Goal: Task Accomplishment & Management: Use online tool/utility

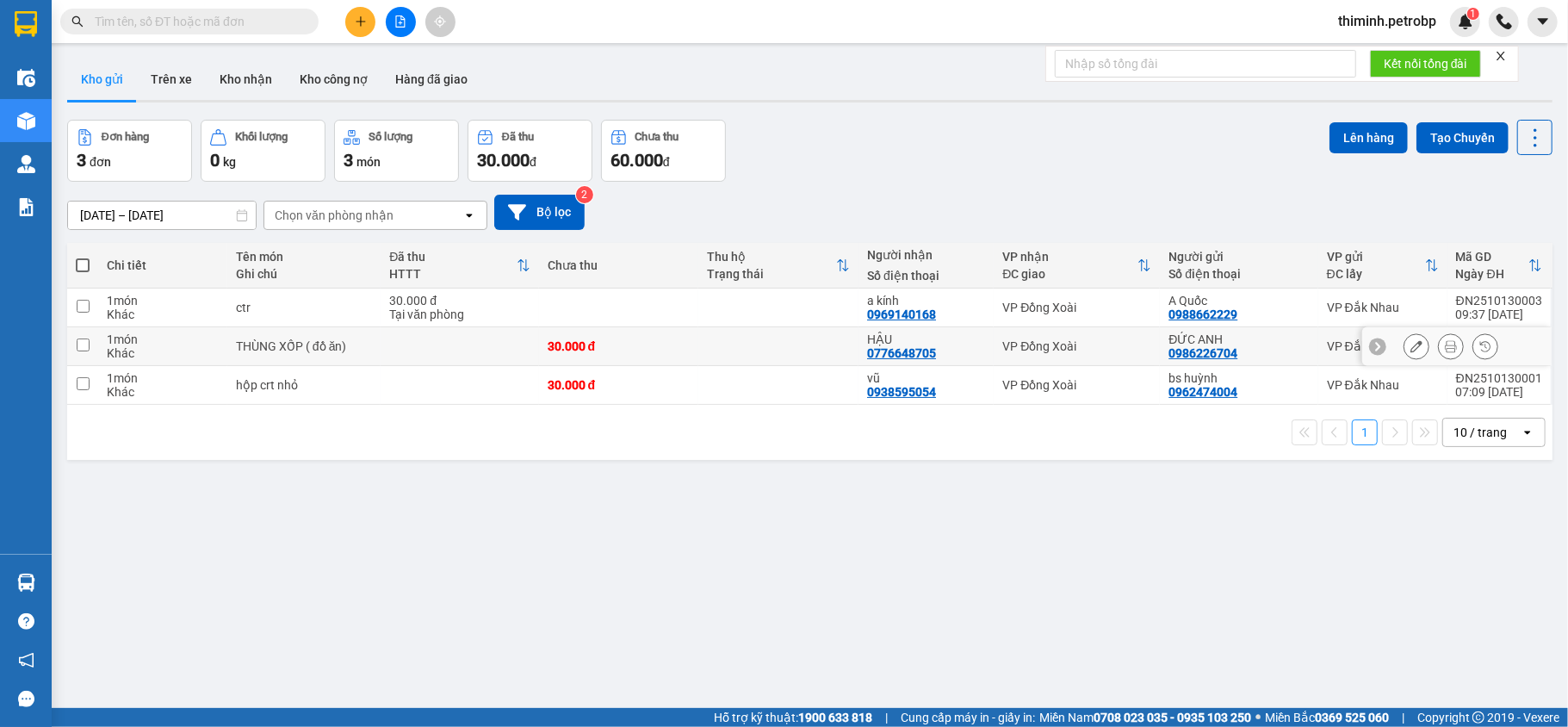
click at [77, 349] on input "checkbox" at bounding box center [83, 345] width 13 height 13
checkbox input "true"
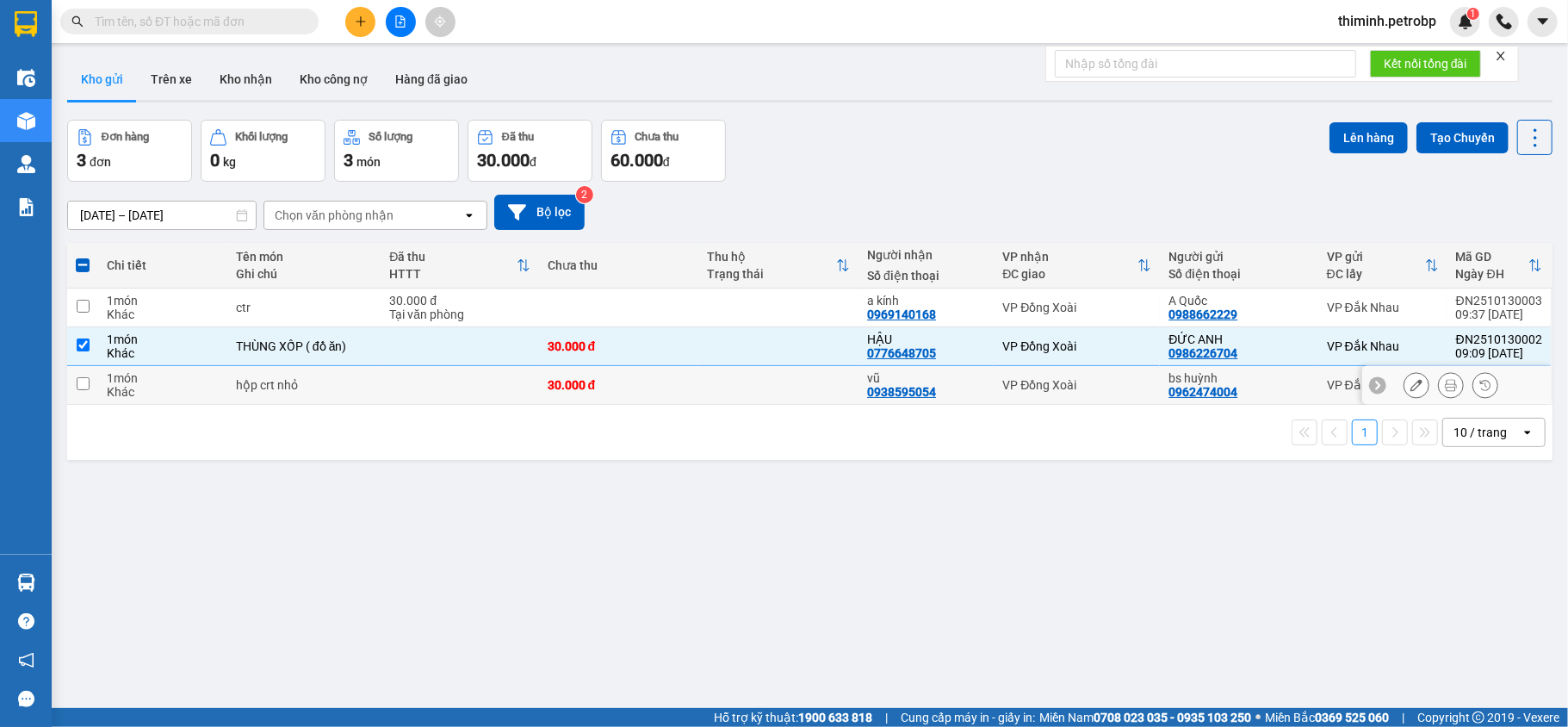
click at [83, 389] on input "checkbox" at bounding box center [83, 384] width 13 height 13
checkbox input "true"
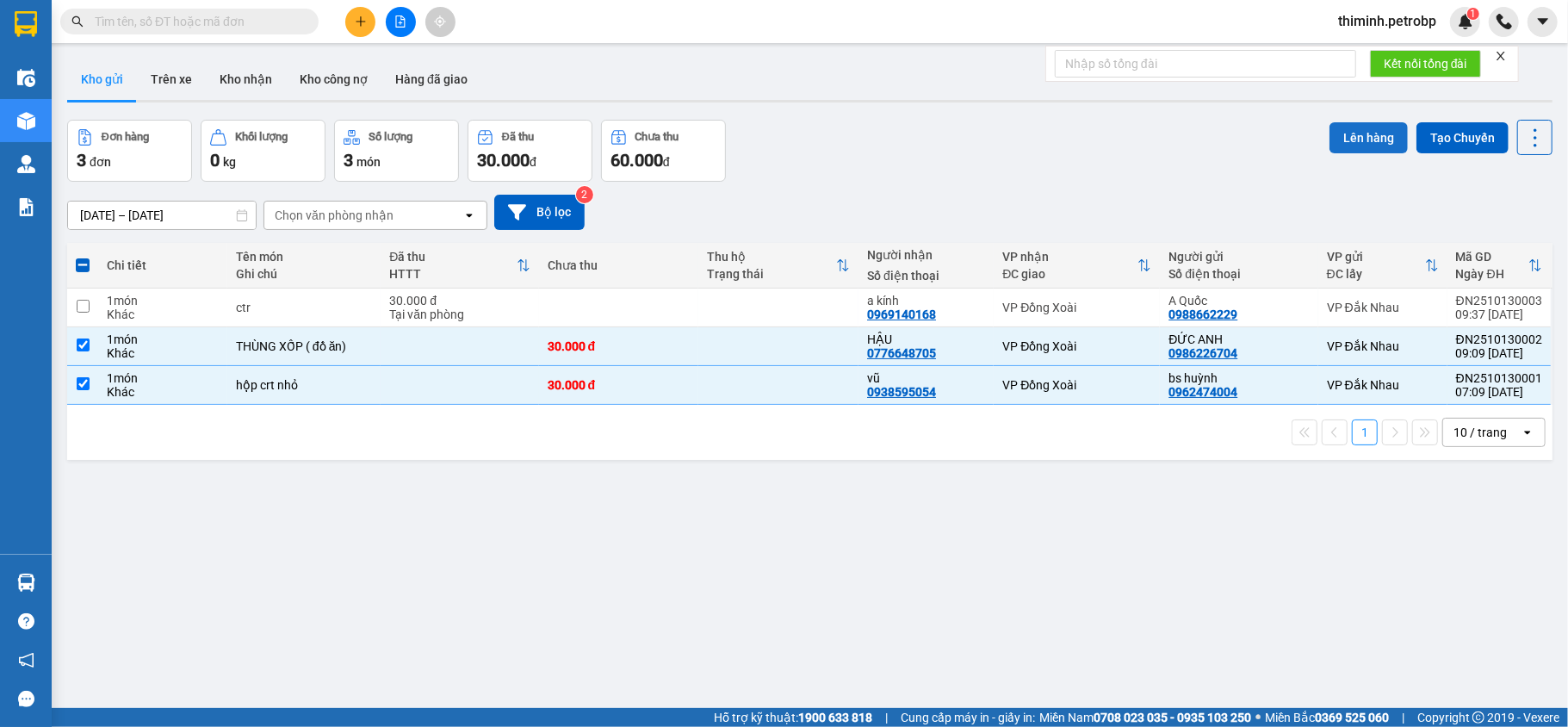
click at [1347, 137] on button "Lên hàng" at bounding box center [1368, 138] width 78 height 31
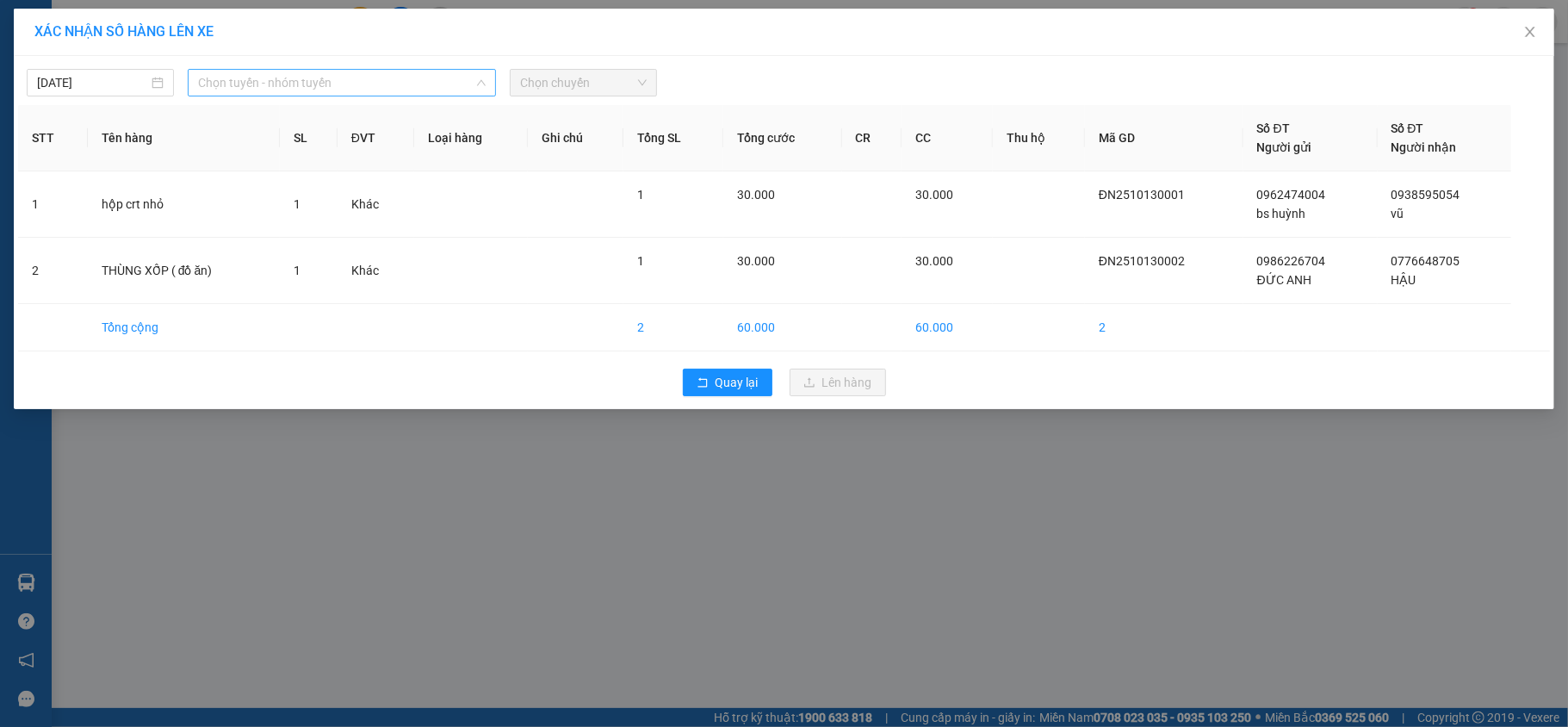
click at [244, 87] on span "Chọn tuyến - nhóm tuyến" at bounding box center [342, 83] width 288 height 26
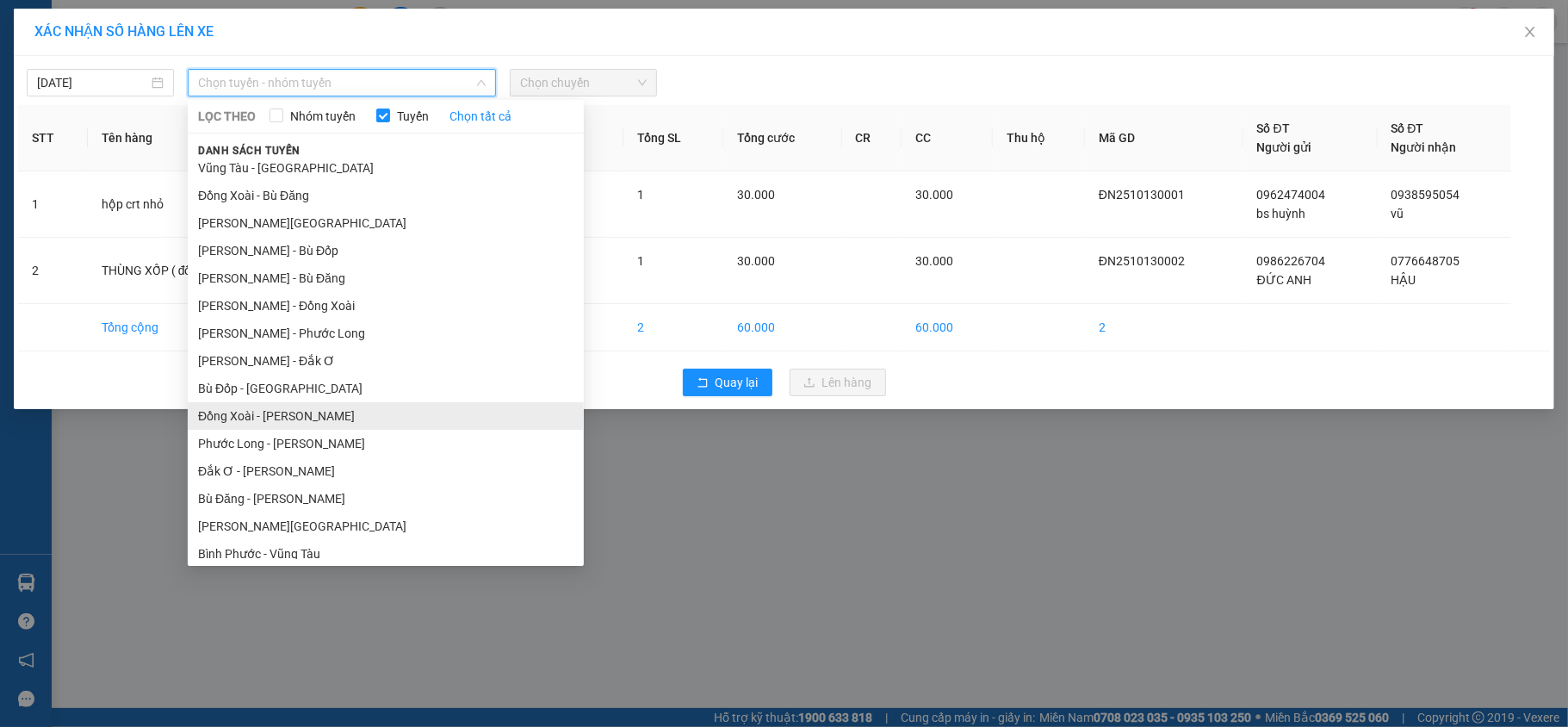
scroll to position [151, 0]
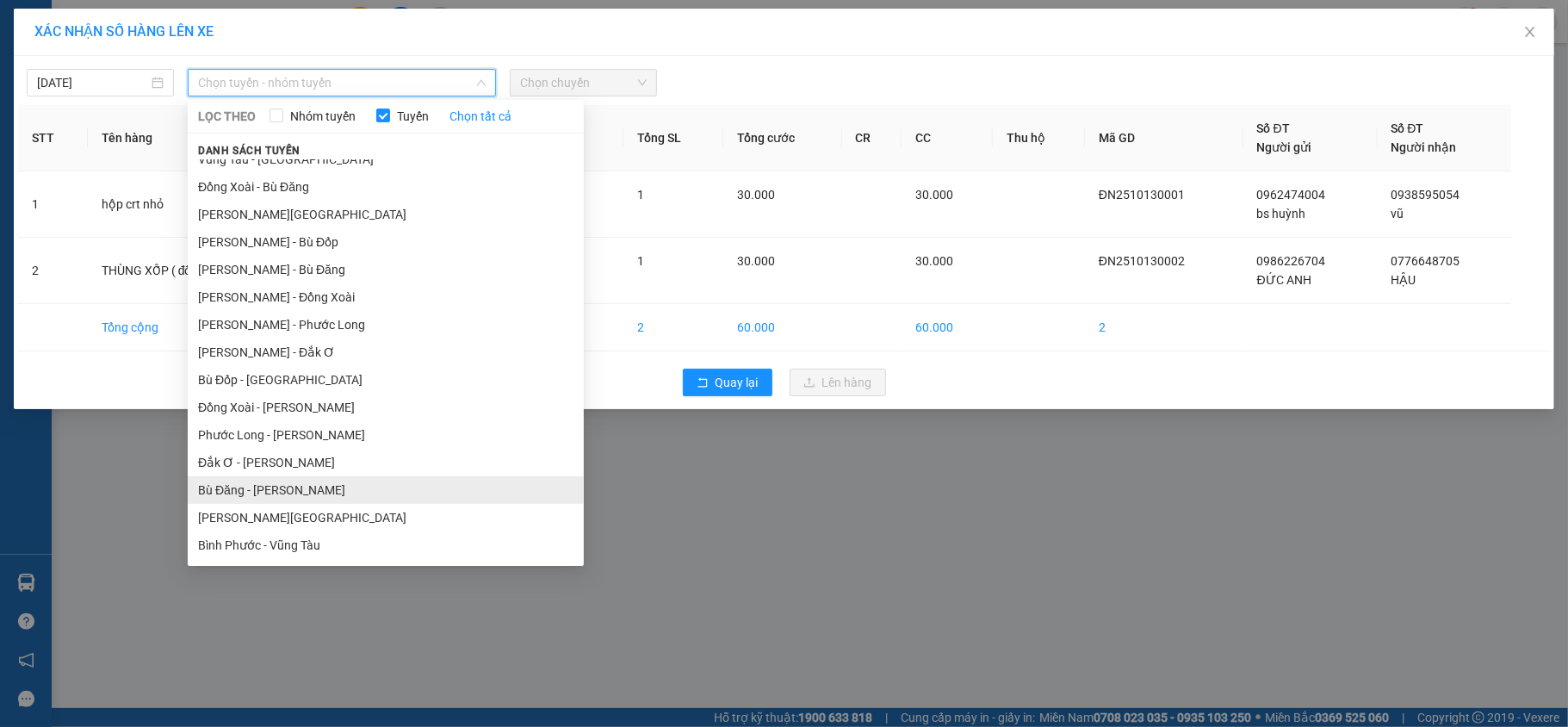
click at [255, 490] on li "Bù Đăng - [PERSON_NAME]" at bounding box center [385, 490] width 396 height 28
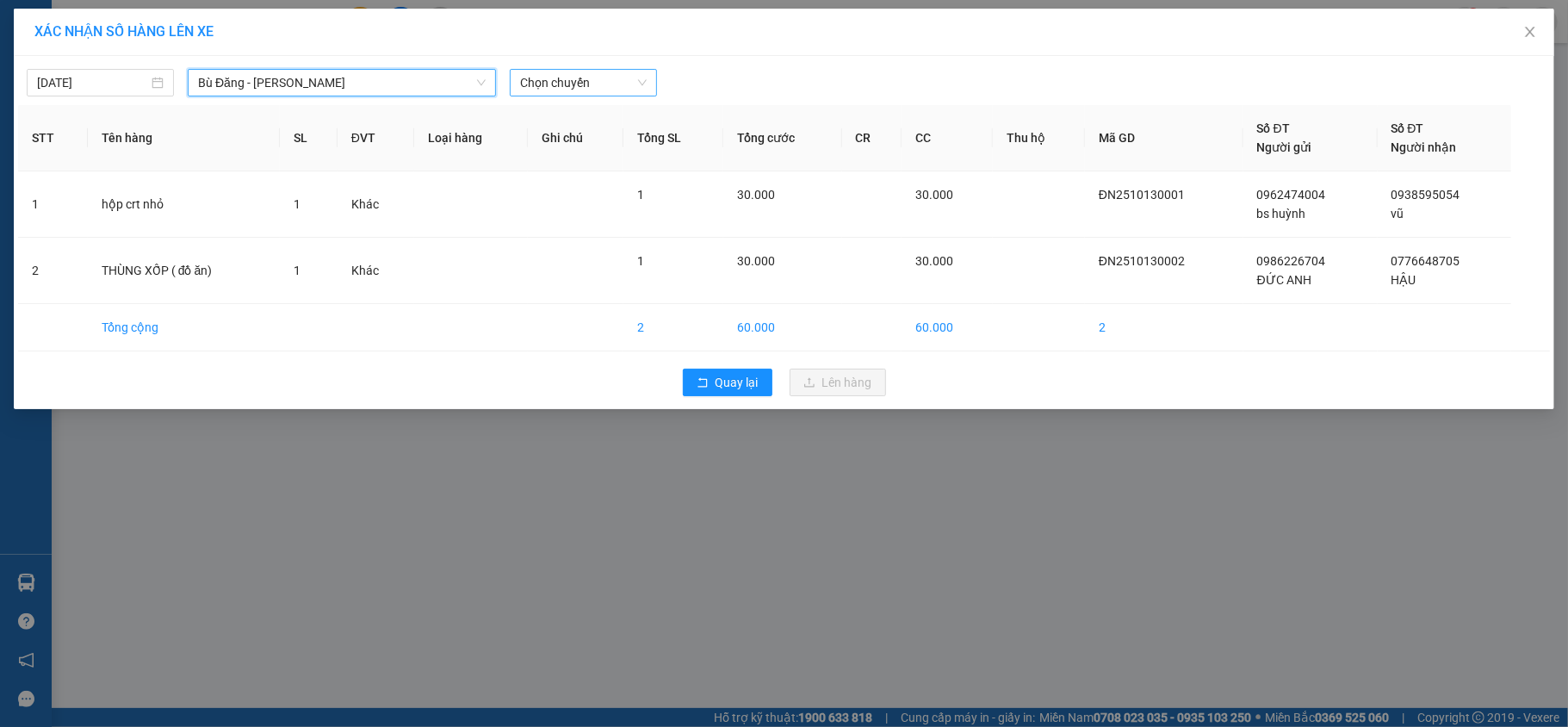
click at [545, 81] on span "Chọn chuyến" at bounding box center [583, 83] width 126 height 26
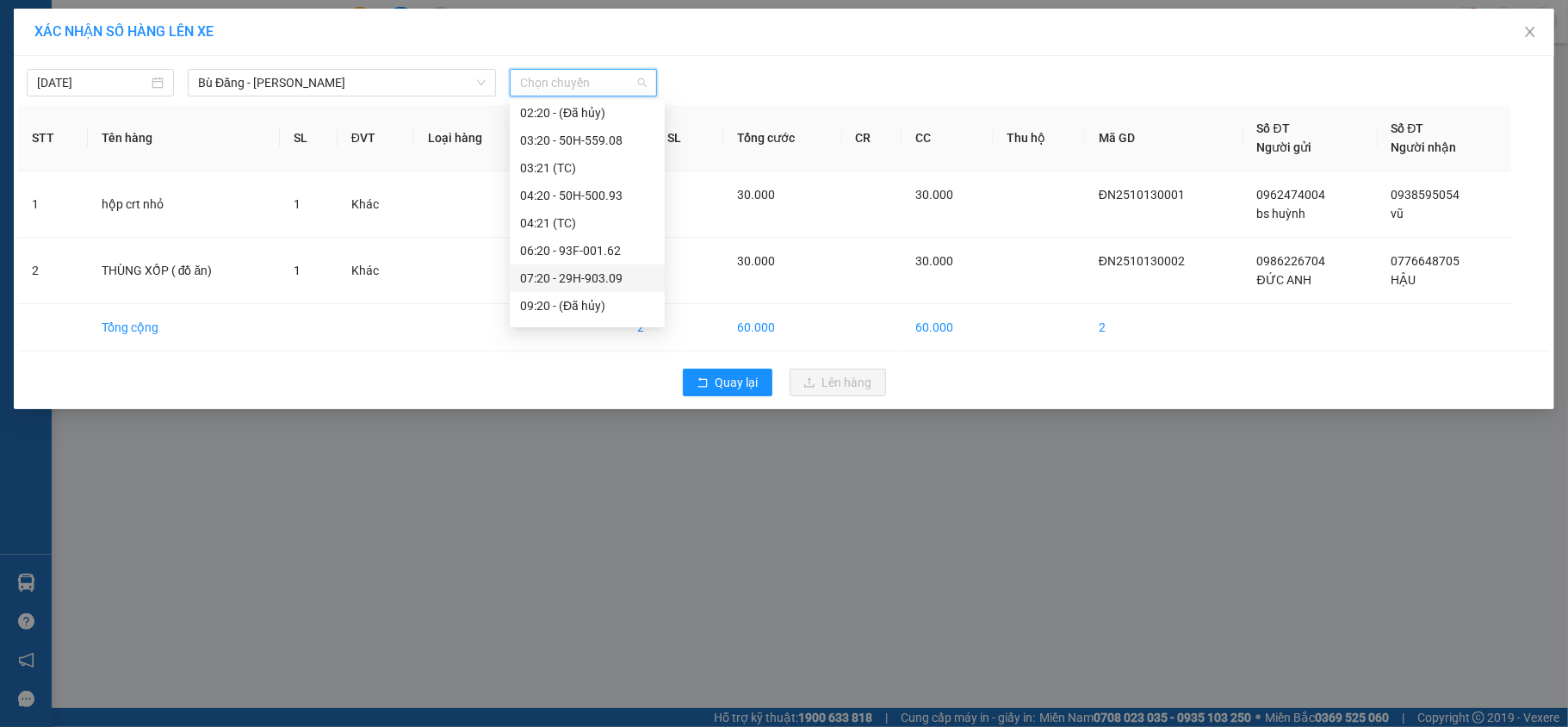
scroll to position [229, 0]
click at [552, 220] on div "11:20 - 50H-496.08" at bounding box center [588, 219] width 135 height 19
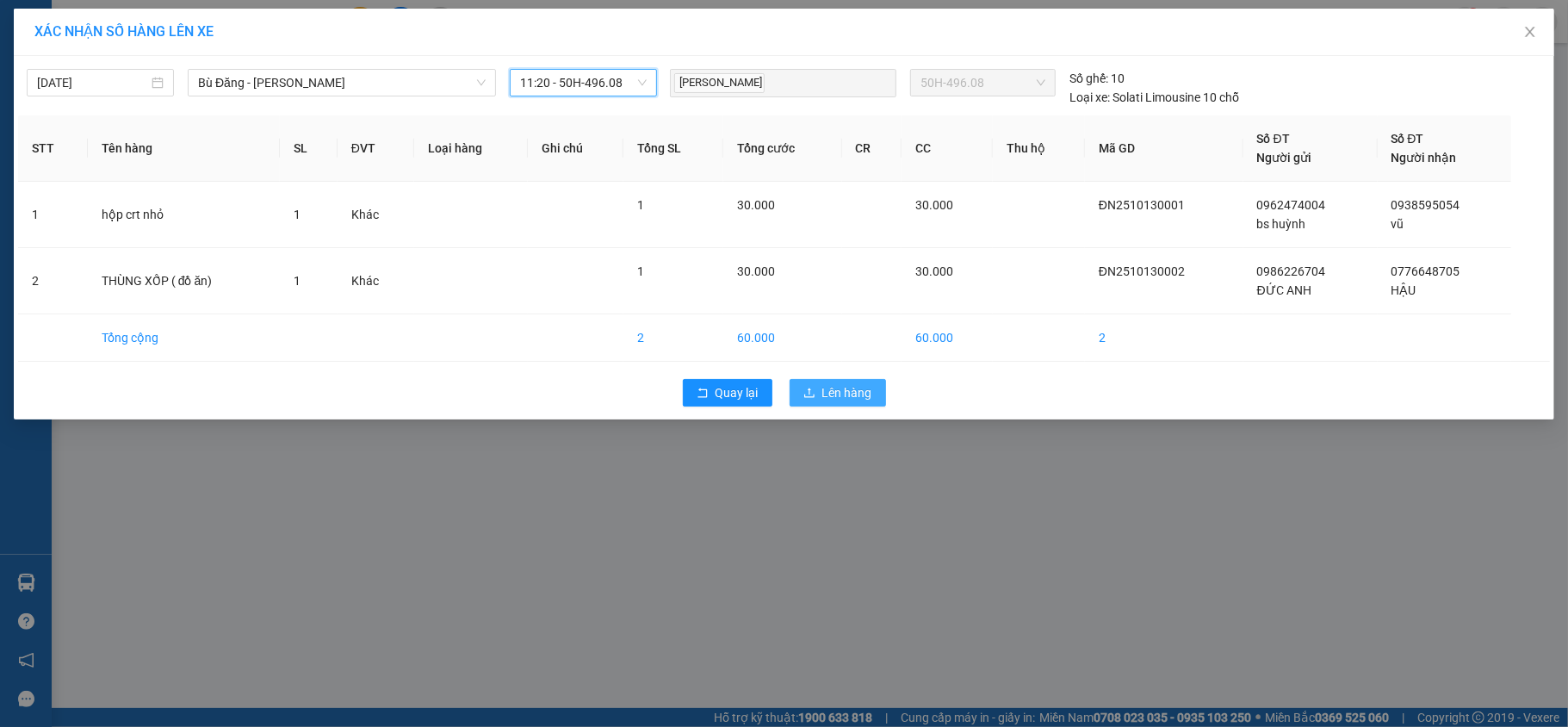
click at [817, 384] on button "Lên hàng" at bounding box center [837, 393] width 97 height 28
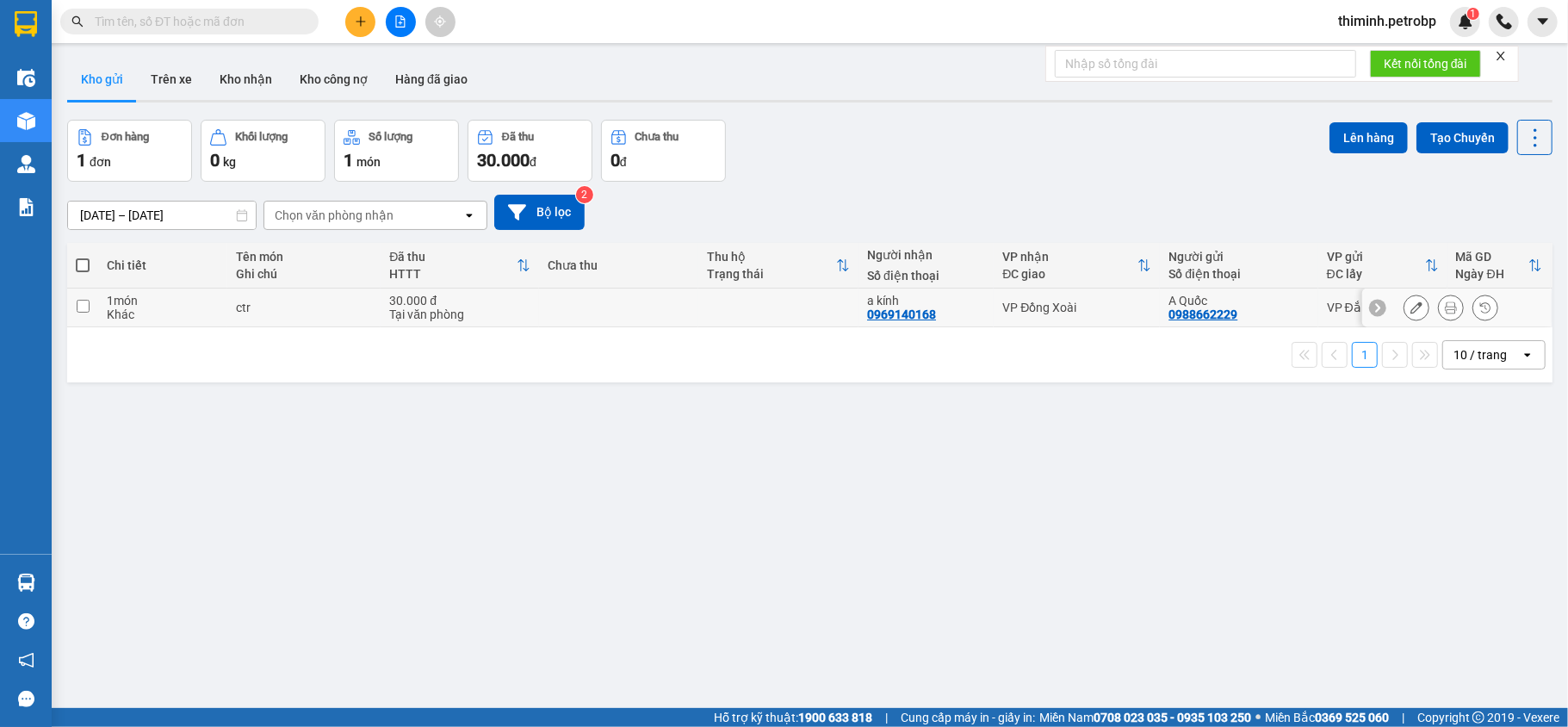
click at [69, 306] on td at bounding box center [83, 308] width 31 height 39
checkbox input "true"
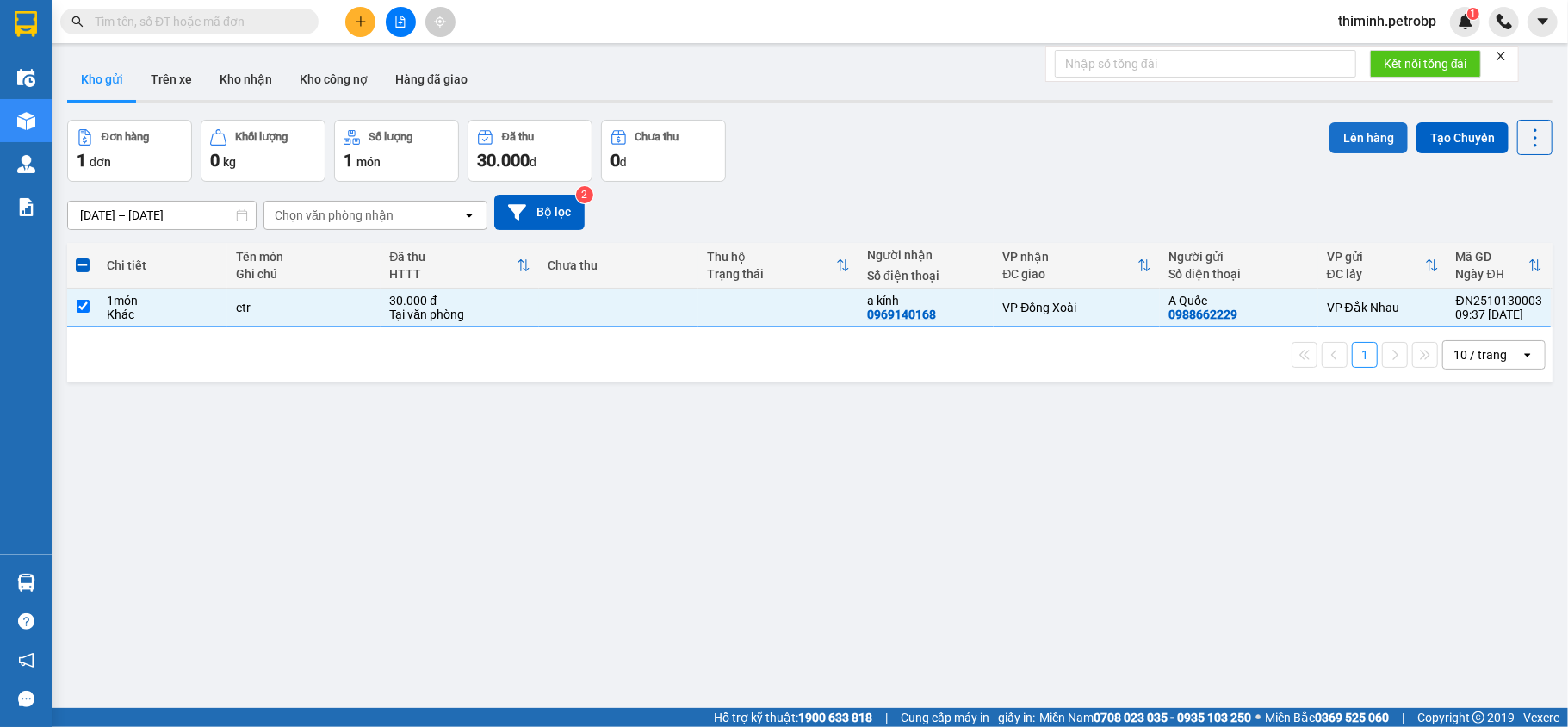
click at [1362, 132] on button "Lên hàng" at bounding box center [1368, 138] width 78 height 31
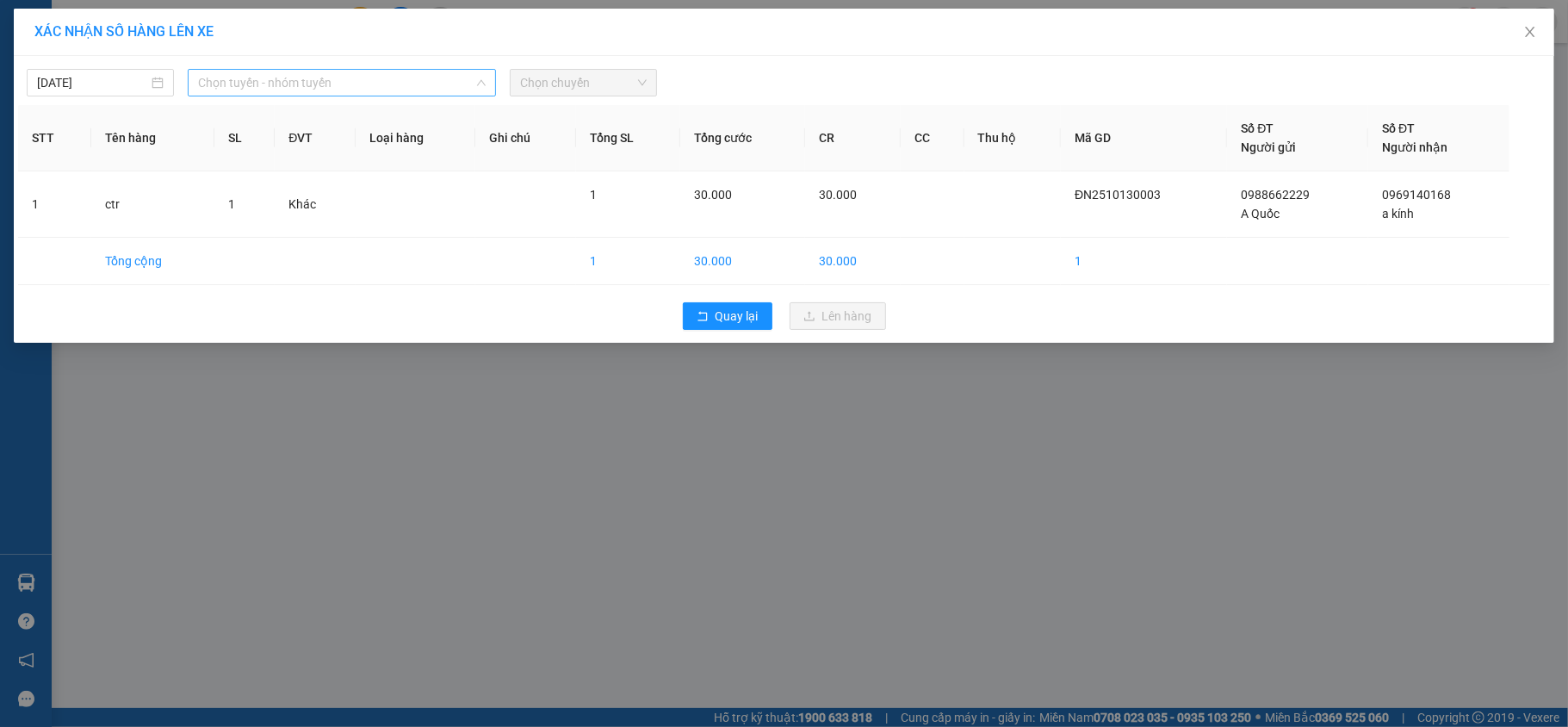
click at [267, 76] on span "Chọn tuyến - nhóm tuyến" at bounding box center [342, 83] width 288 height 26
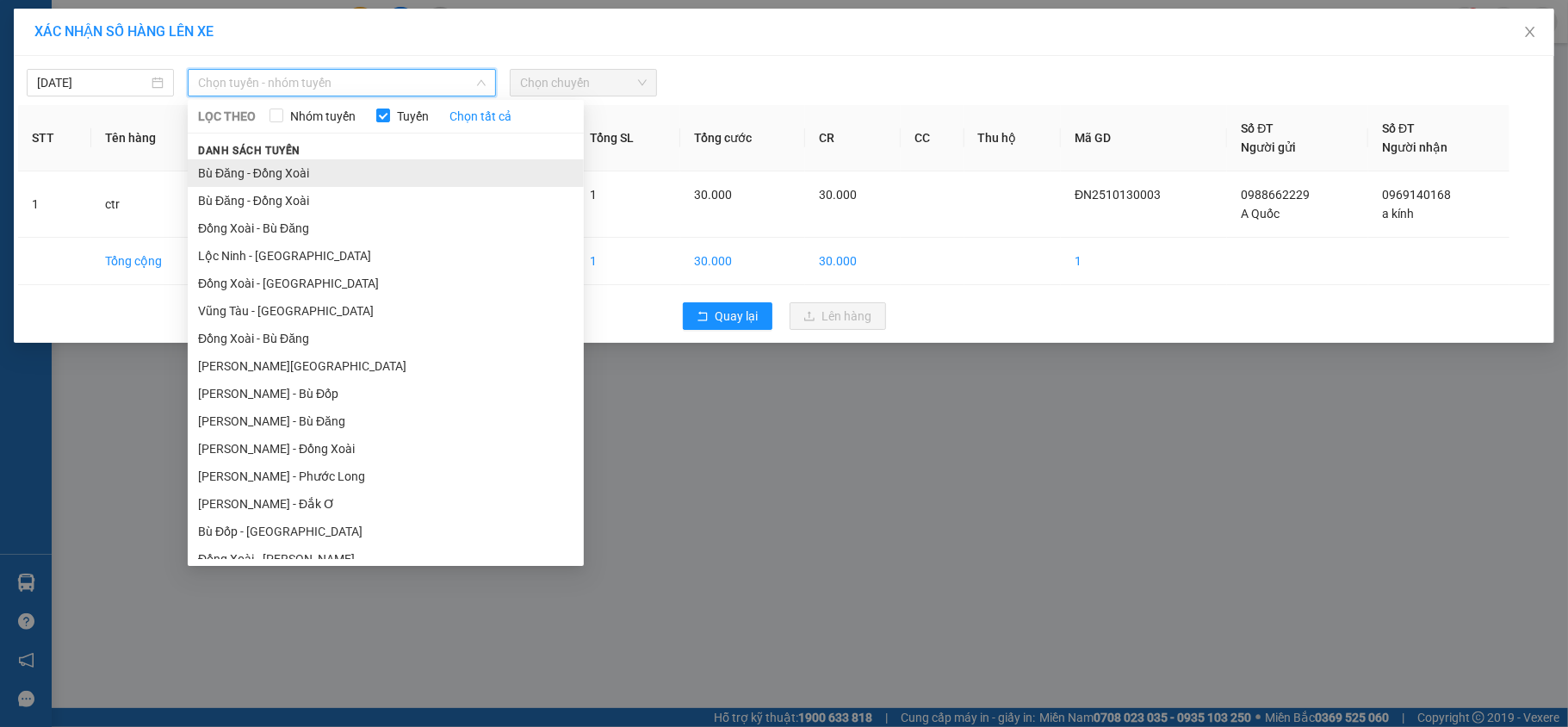
click at [304, 180] on li "Bù Đăng - Đồng Xoài" at bounding box center [385, 173] width 396 height 28
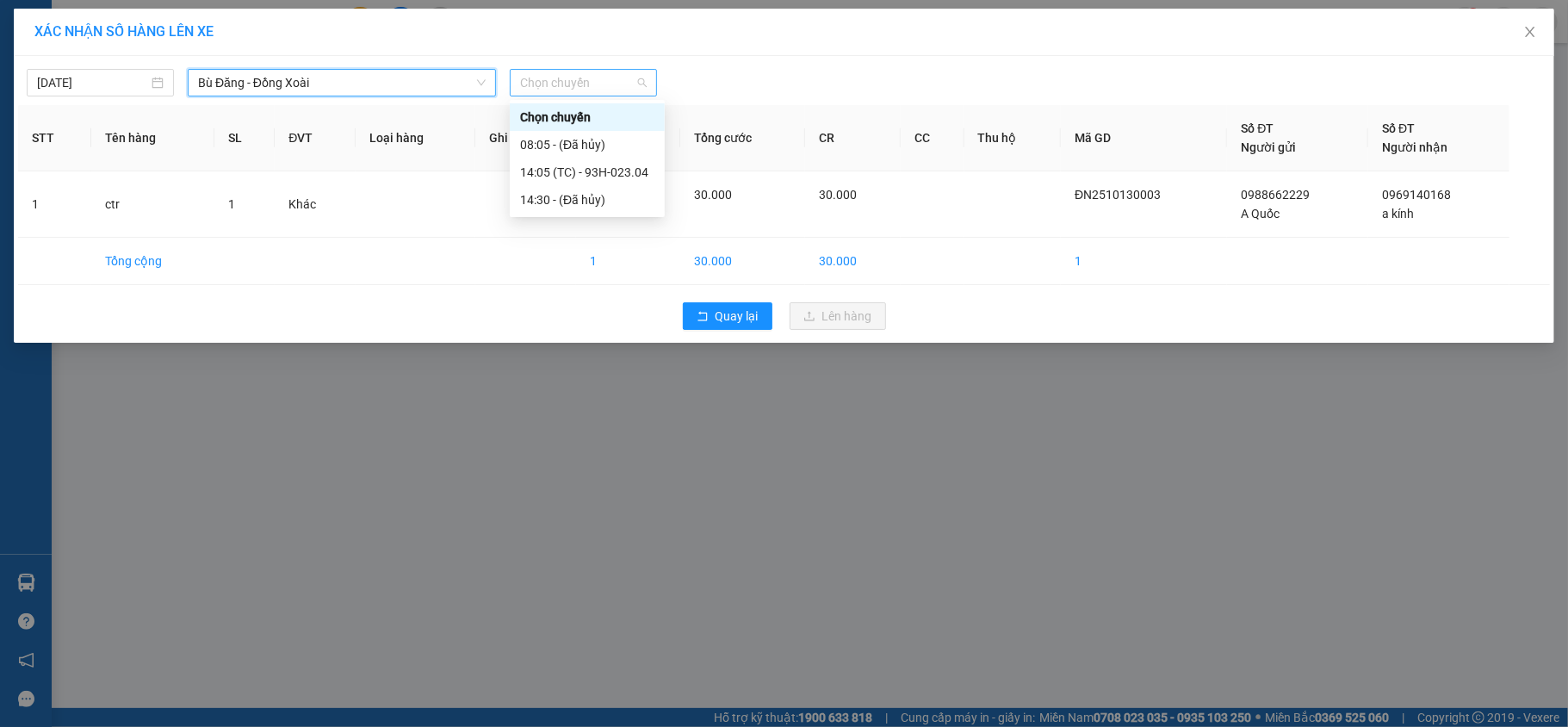
click at [551, 83] on span "Chọn chuyến" at bounding box center [583, 83] width 126 height 26
click at [596, 170] on div "14:05 (TC) - 93H-023.04" at bounding box center [588, 172] width 135 height 19
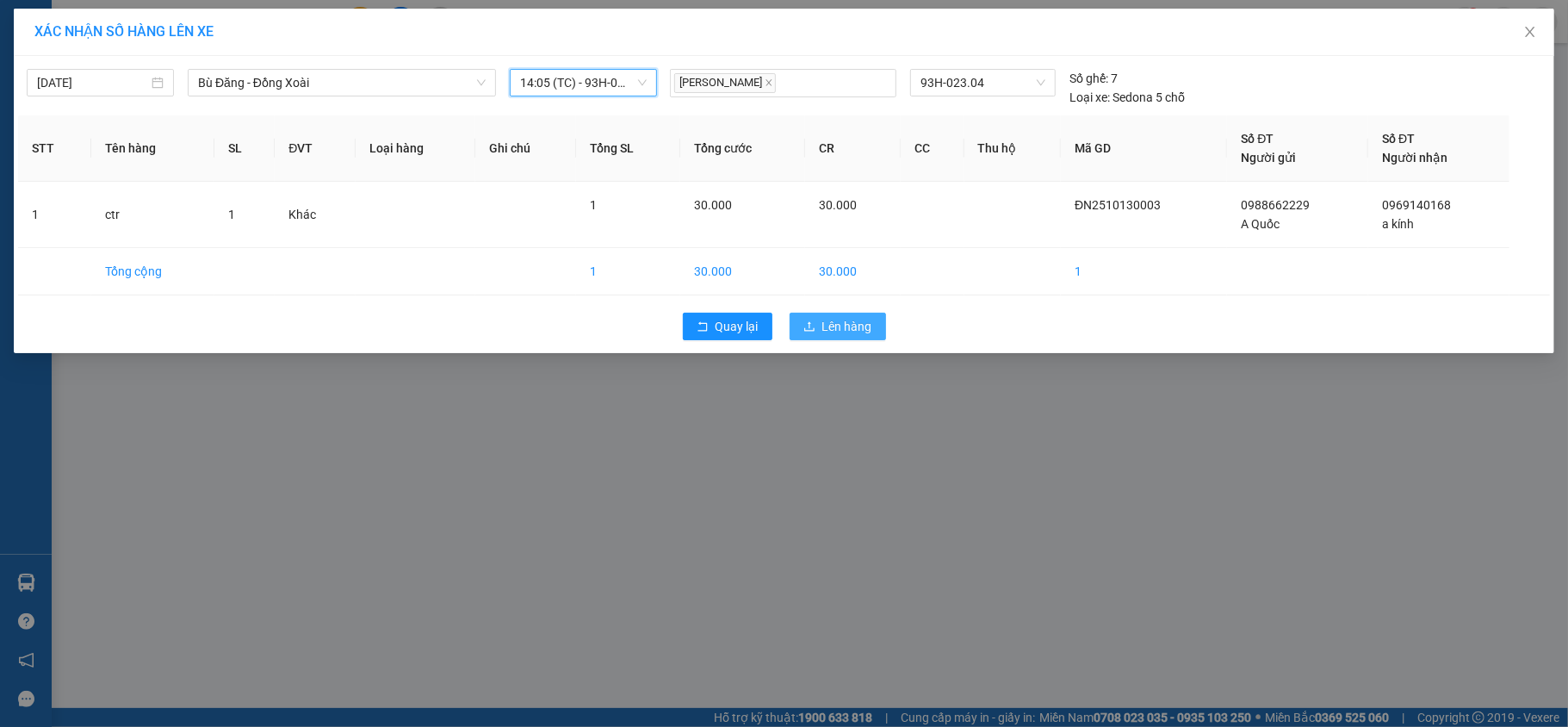
click at [864, 328] on span "Lên hàng" at bounding box center [847, 327] width 50 height 19
